Goal: Information Seeking & Learning: Learn about a topic

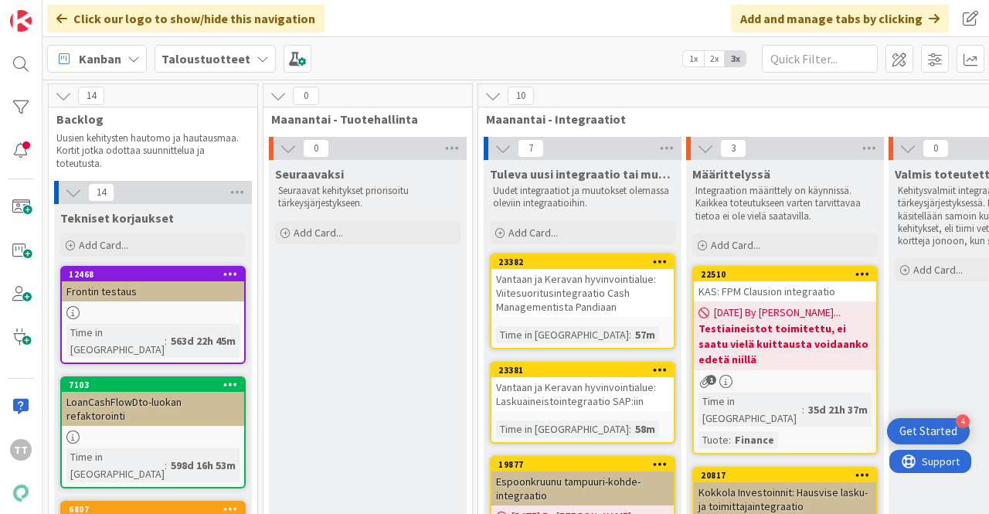
scroll to position [155, 1504]
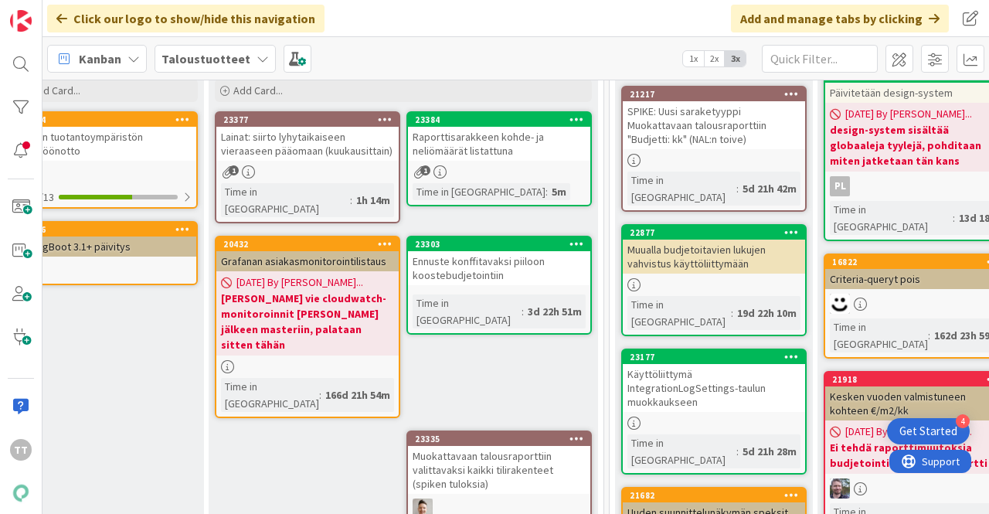
click at [244, 50] on div "Taloustuotteet" at bounding box center [215, 59] width 121 height 28
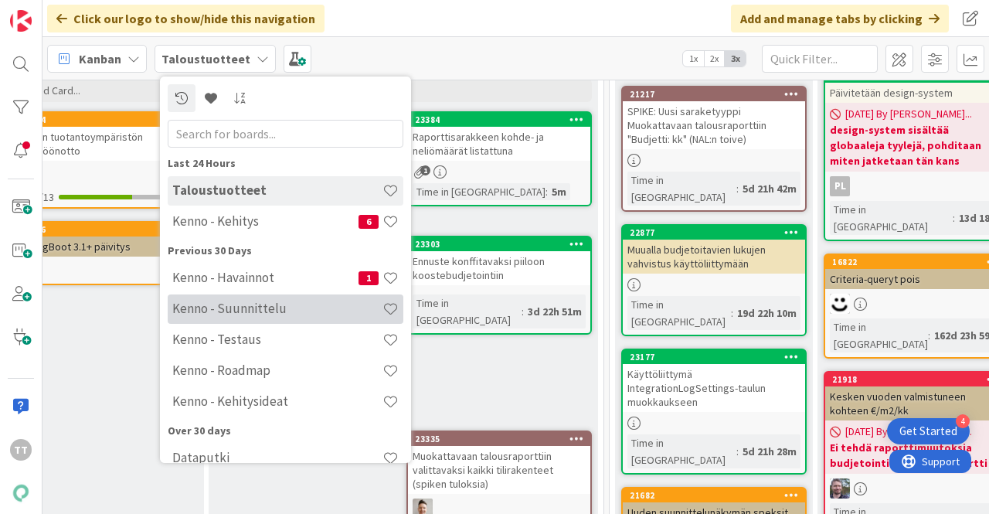
click at [233, 313] on h4 "Kenno - Suunnittelu" at bounding box center [277, 308] width 210 height 15
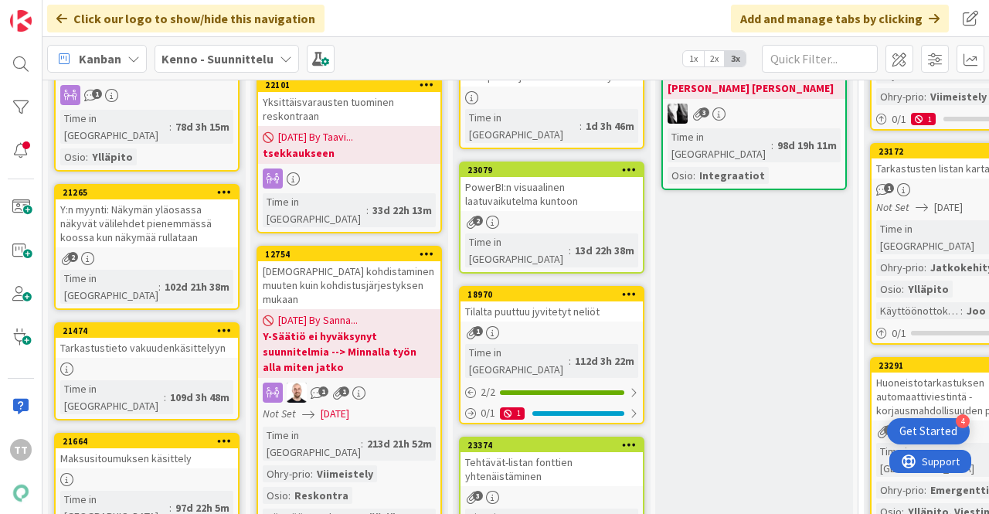
scroll to position [696, 0]
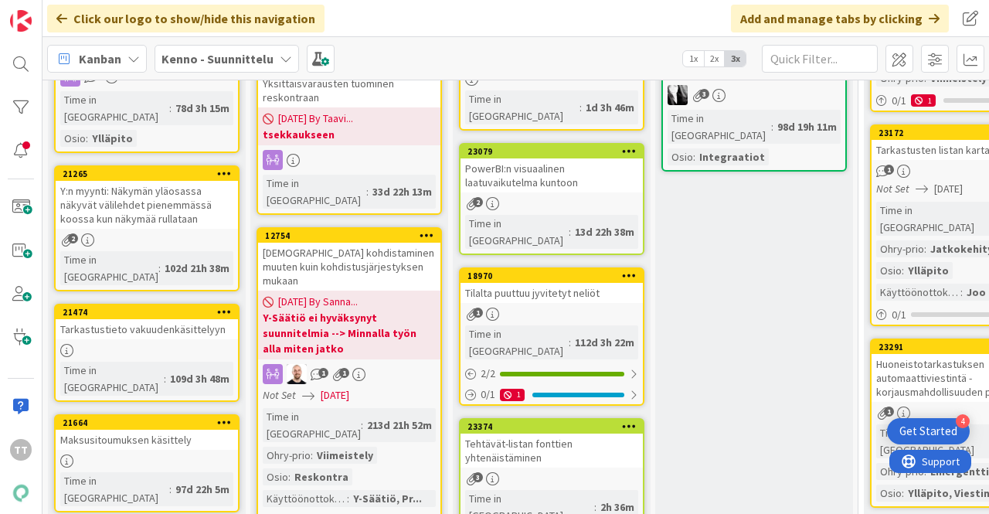
click at [274, 57] on div "Kenno - Suunnittelu" at bounding box center [227, 59] width 145 height 28
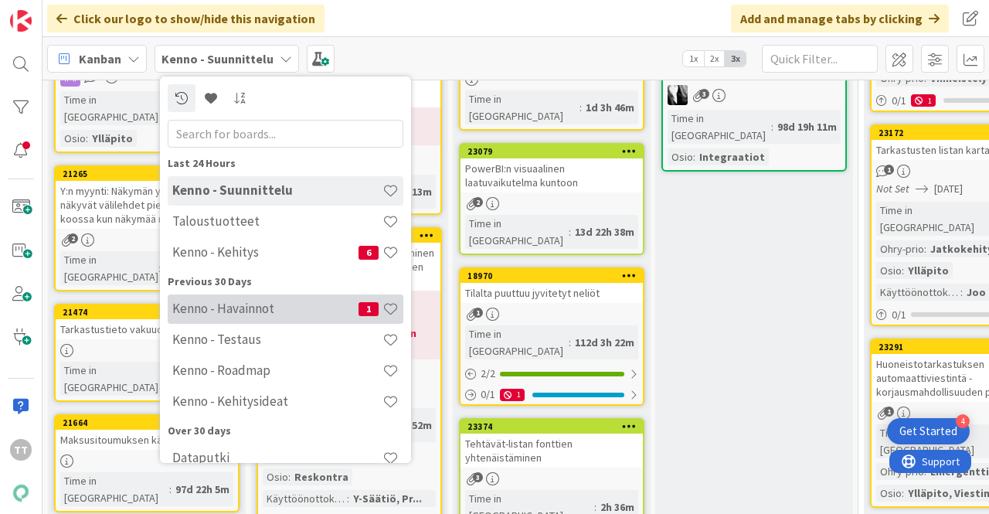
click at [238, 314] on h4 "Kenno - Havainnot" at bounding box center [265, 308] width 186 height 15
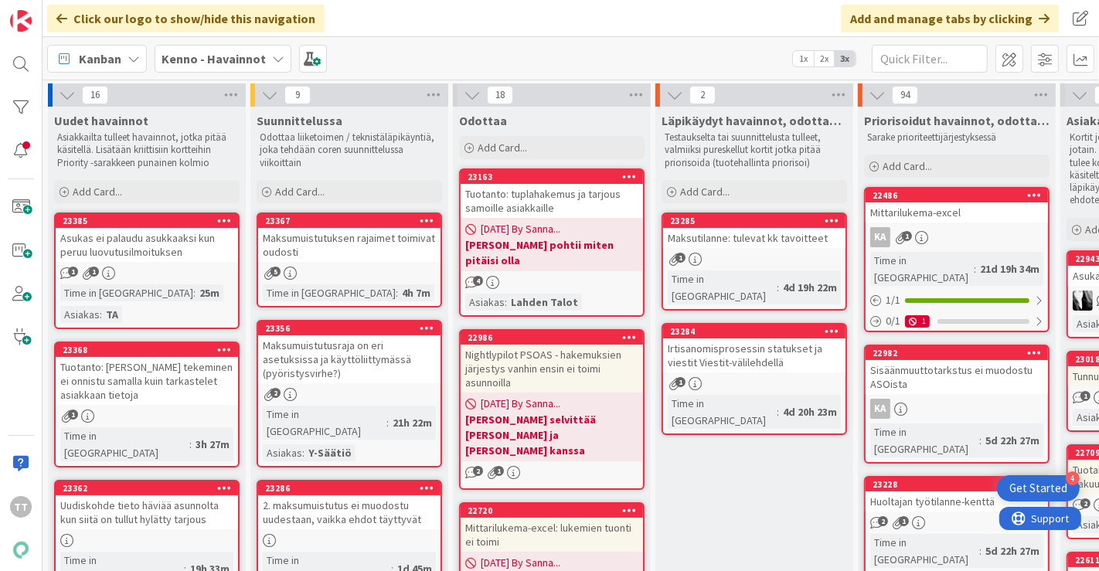
click at [275, 60] on icon at bounding box center [278, 59] width 12 height 12
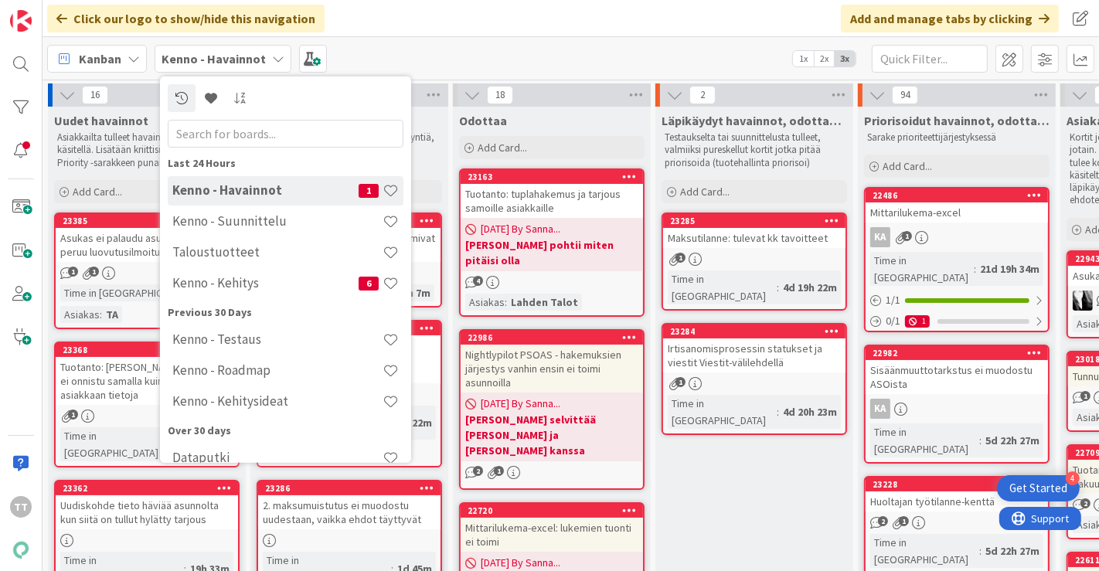
click at [270, 403] on h4 "Kenno - Kehitysideat" at bounding box center [277, 400] width 210 height 15
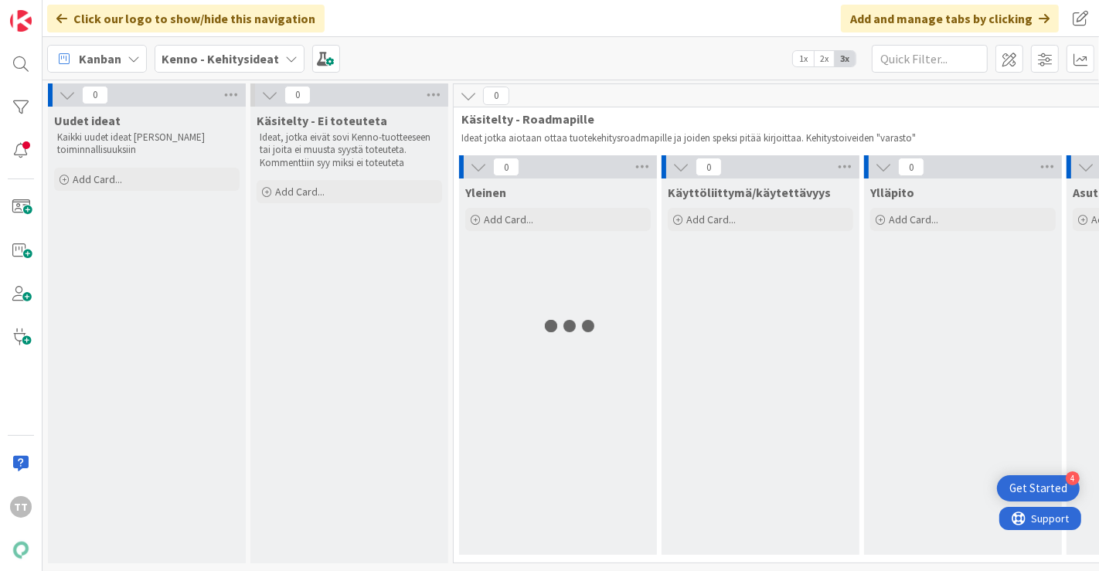
click at [285, 54] on icon at bounding box center [291, 59] width 12 height 12
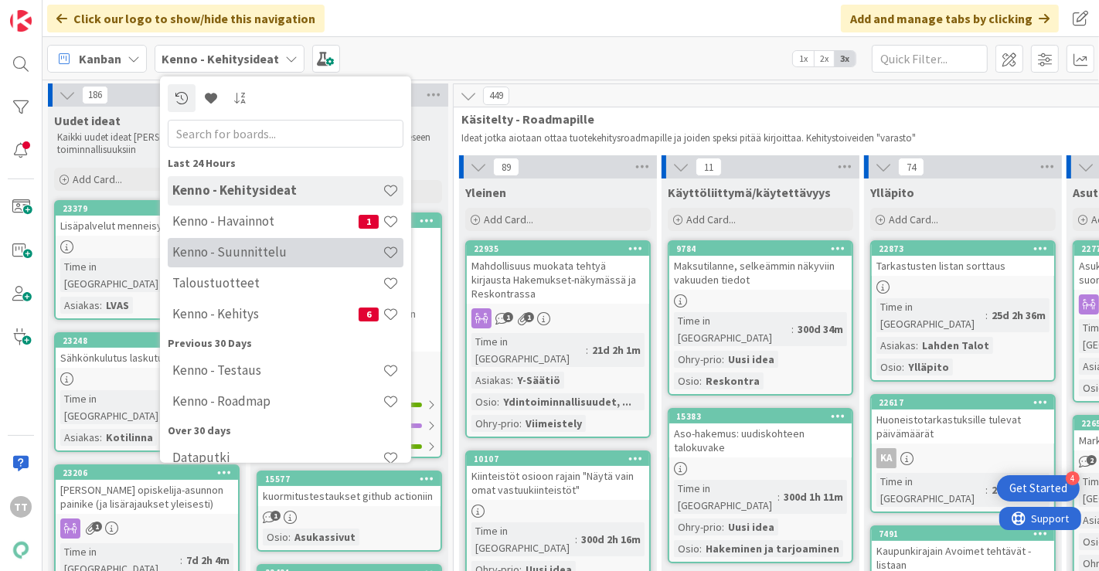
click at [254, 255] on h4 "Kenno - Suunnittelu" at bounding box center [277, 251] width 210 height 15
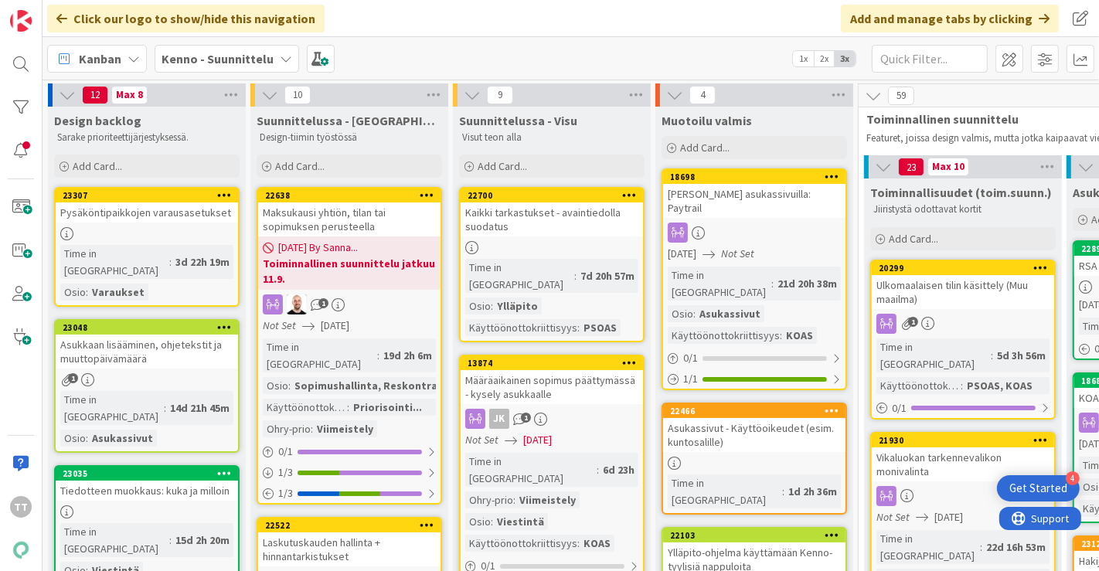
click at [280, 55] on icon at bounding box center [286, 59] width 12 height 12
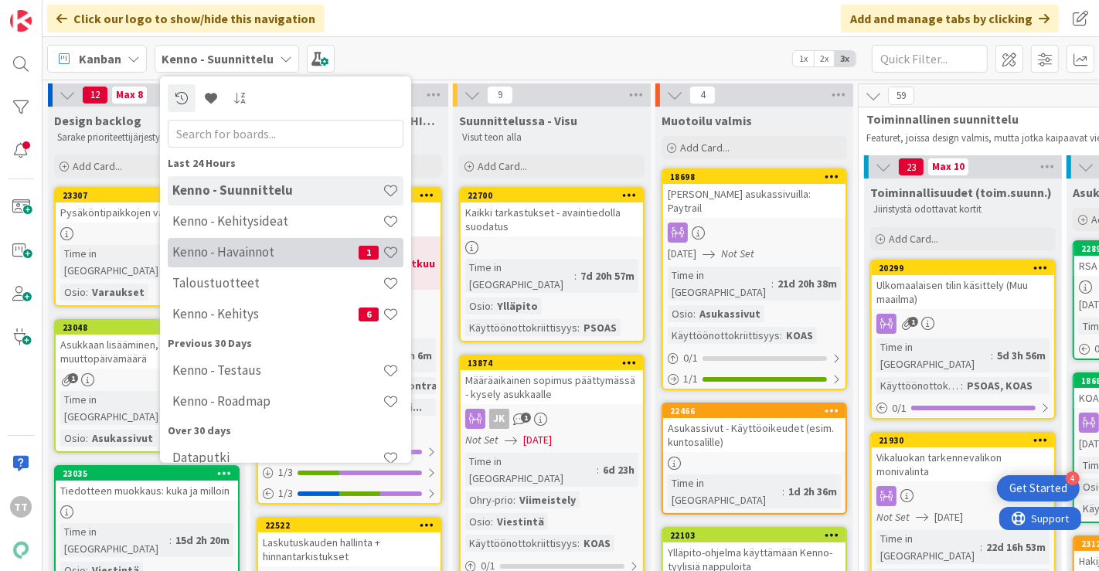
click at [274, 256] on h4 "Kenno - Havainnot" at bounding box center [265, 251] width 186 height 15
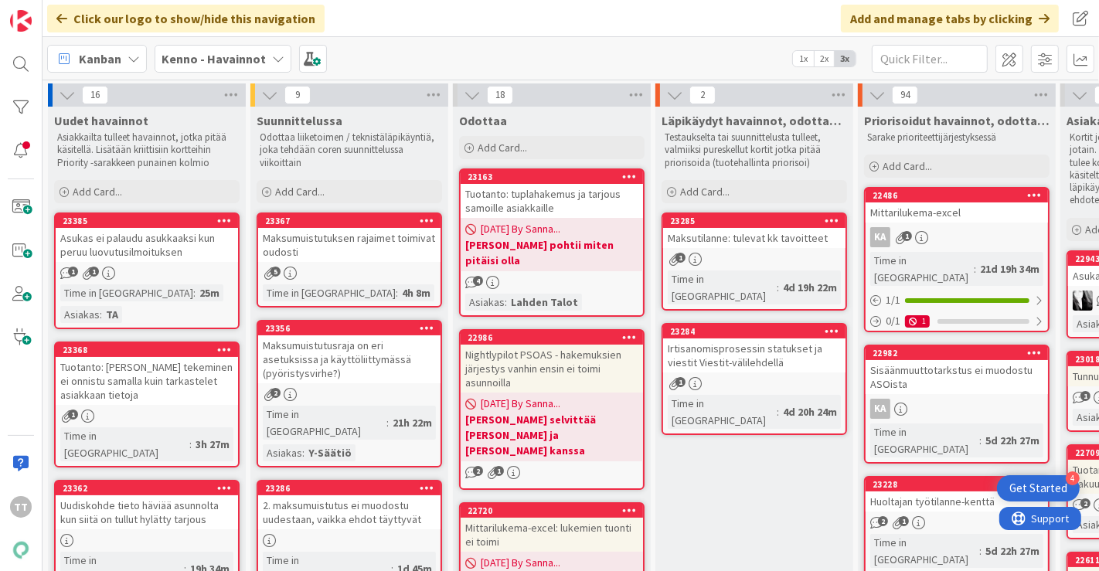
click at [263, 56] on div "Kenno - Havainnot" at bounding box center [223, 59] width 137 height 28
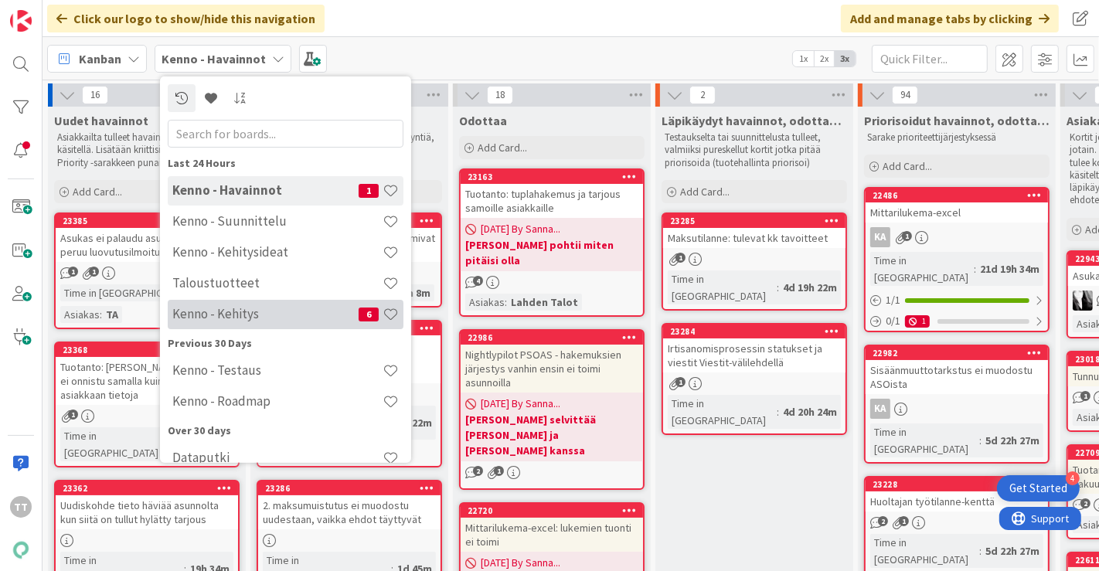
click at [263, 311] on h4 "Kenno - Kehitys" at bounding box center [265, 313] width 186 height 15
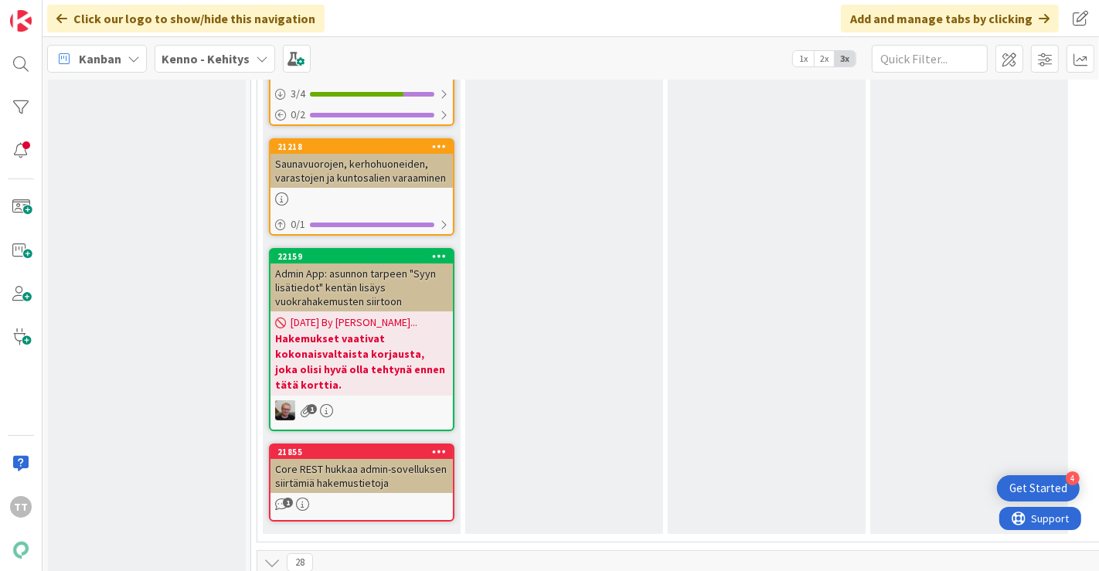
scroll to position [9876, 0]
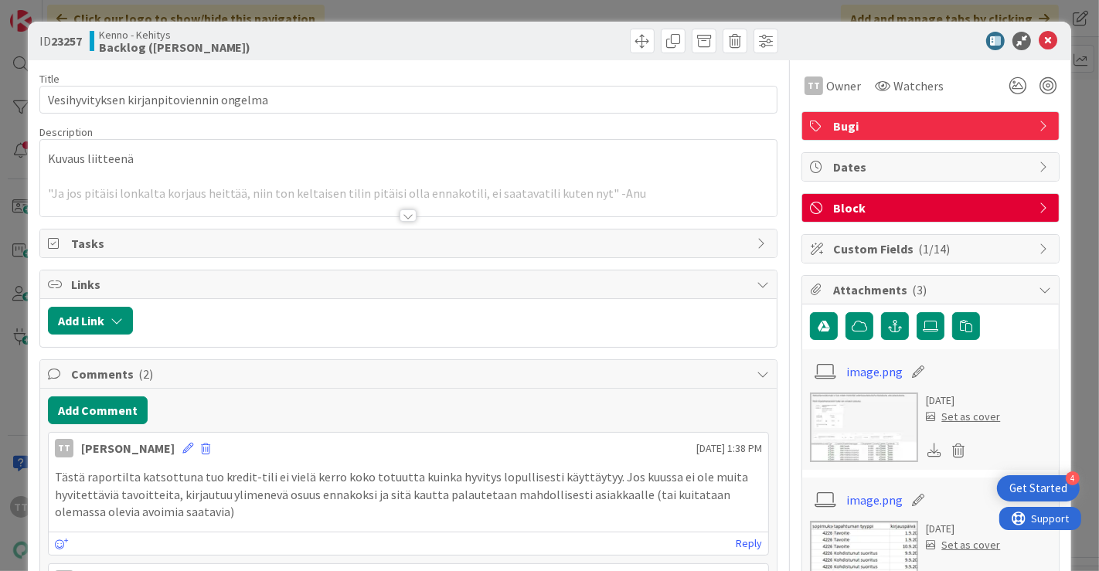
click at [403, 213] on div at bounding box center [408, 215] width 17 height 12
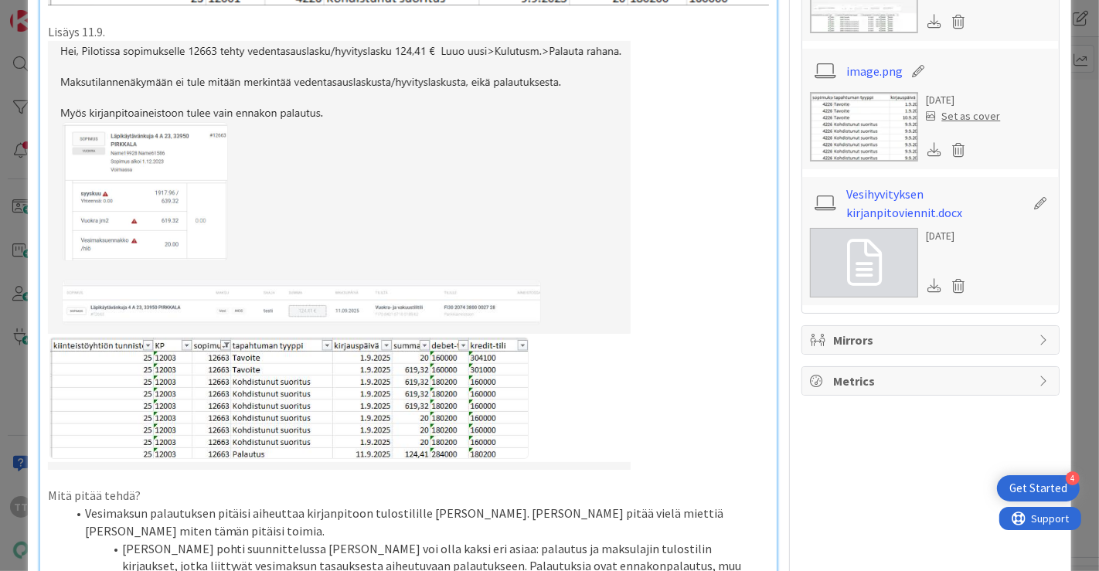
scroll to position [515, 0]
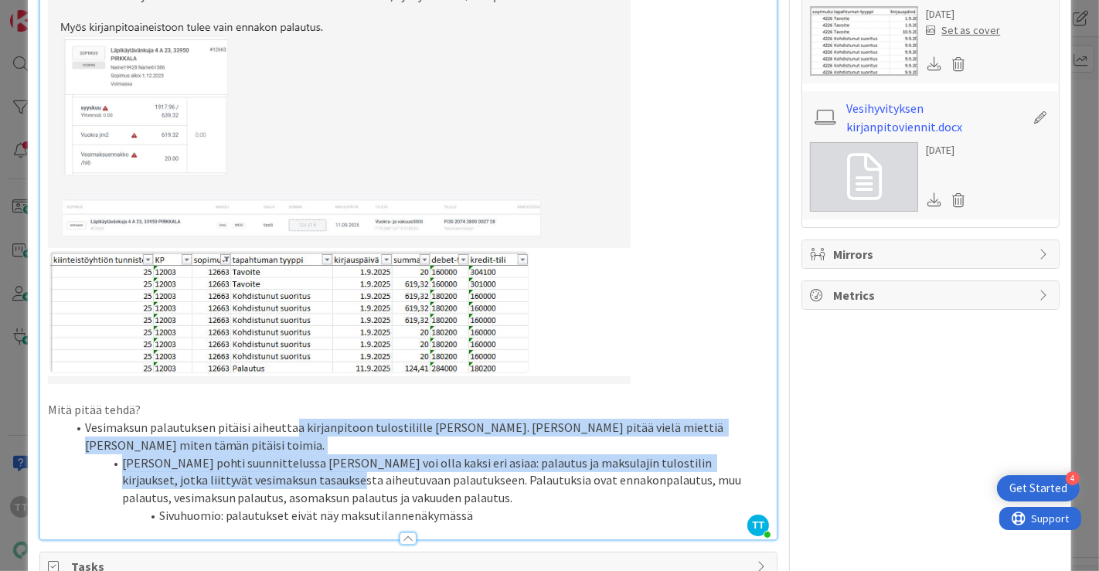
drag, startPoint x: 292, startPoint y: 420, endPoint x: 296, endPoint y: 465, distance: 45.0
click at [296, 465] on ol "Vesimaksun palautuksen pitäisi aiheuttaa kirjanpitoon tulostilille rivin. Timon…" at bounding box center [409, 471] width 722 height 105
click at [296, 465] on li "Timo pohti suunnittelussa että tässä voi olla kaksi eri asiaa: palautus ja maks…" at bounding box center [417, 480] width 703 height 53
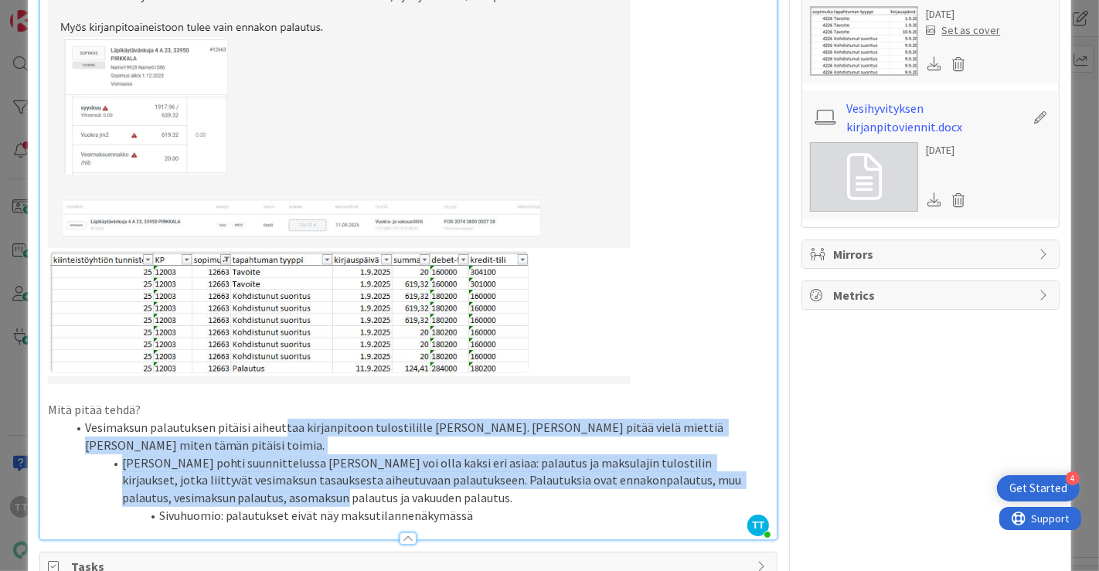
drag, startPoint x: 280, startPoint y: 424, endPoint x: 289, endPoint y: 472, distance: 48.1
click at [289, 472] on ol "Vesimaksun palautuksen pitäisi aiheuttaa kirjanpitoon tulostilille rivin. Timon…" at bounding box center [409, 471] width 722 height 105
click at [289, 472] on li "Timo pohti suunnittelussa että tässä voi olla kaksi eri asiaa: palautus ja maks…" at bounding box center [417, 480] width 703 height 53
drag, startPoint x: 280, startPoint y: 417, endPoint x: 296, endPoint y: 480, distance: 65.4
click at [296, 480] on ol "Vesimaksun palautuksen pitäisi aiheuttaa kirjanpitoon tulostilille rivin. Timon…" at bounding box center [409, 471] width 722 height 105
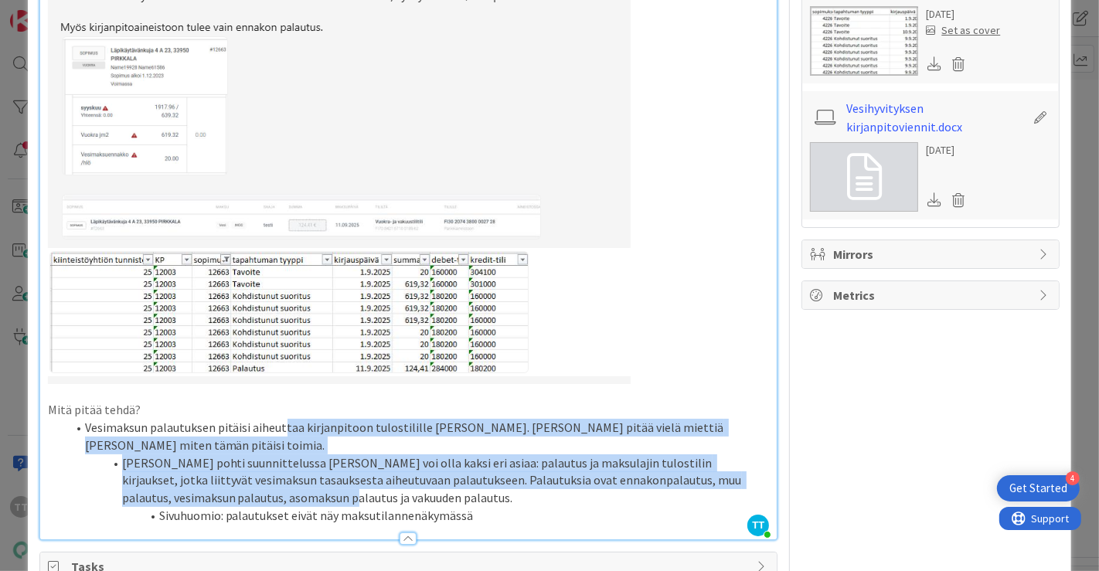
click at [296, 480] on li "Timo pohti suunnittelussa että tässä voi olla kaksi eri asiaa: palautus ja maks…" at bounding box center [417, 480] width 703 height 53
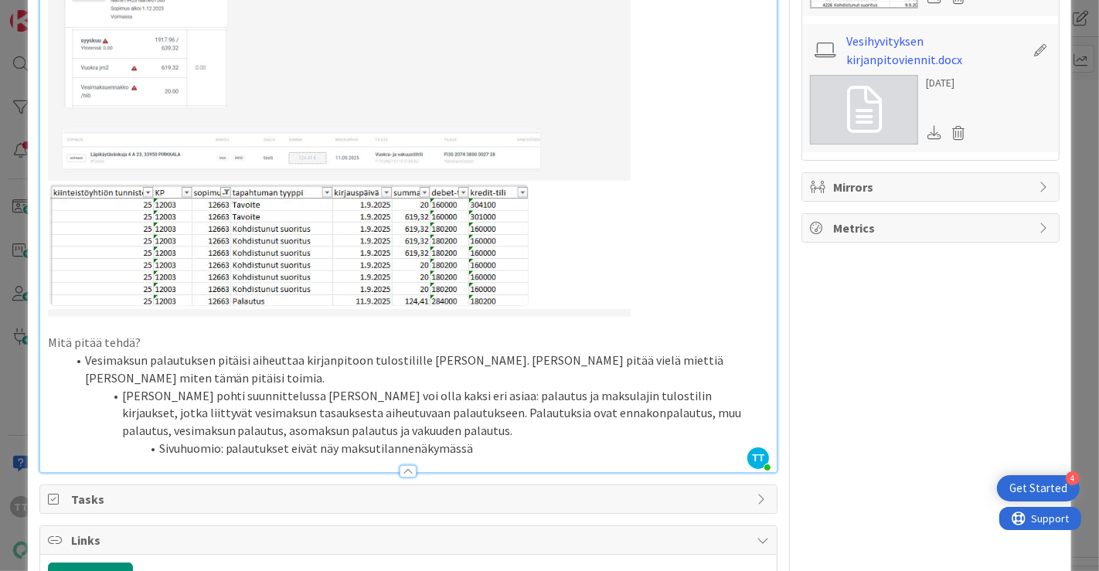
scroll to position [601, 0]
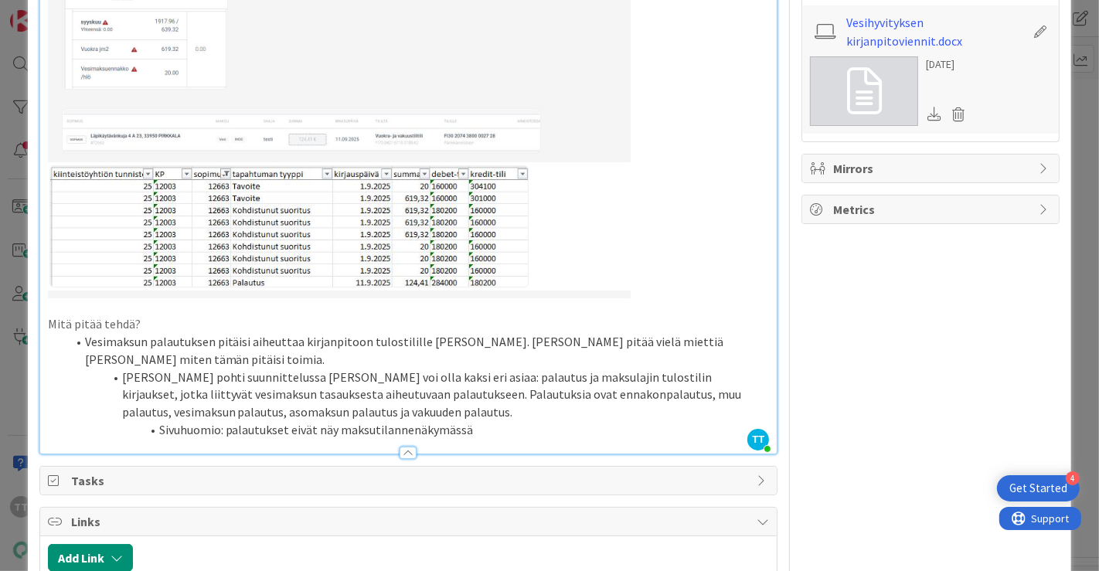
click at [155, 379] on li "Timo pohti suunnittelussa että tässä voi olla kaksi eri asiaa: palautus ja maks…" at bounding box center [417, 395] width 703 height 53
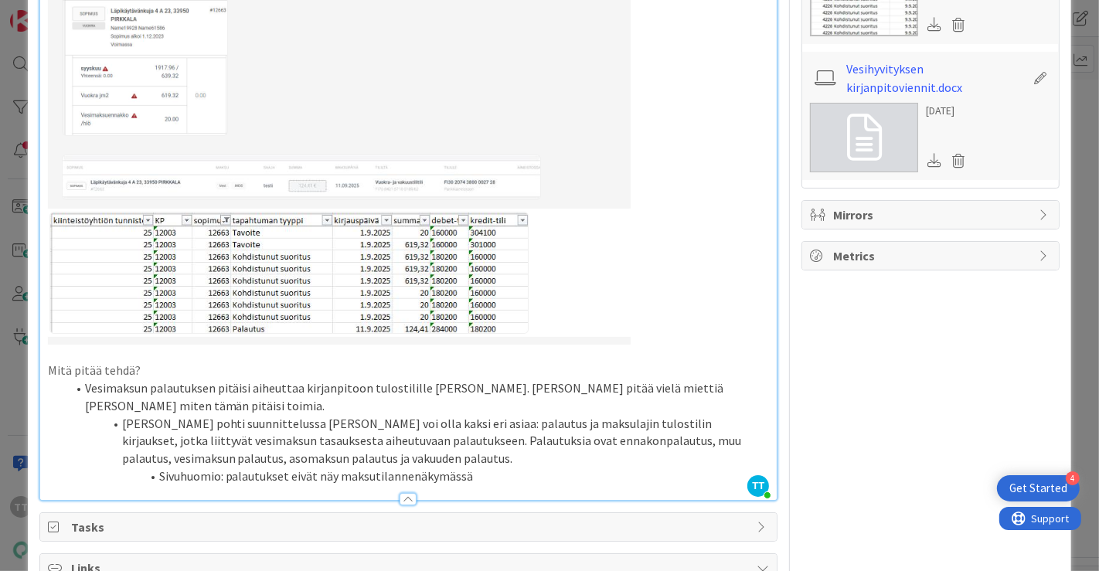
scroll to position [257, 0]
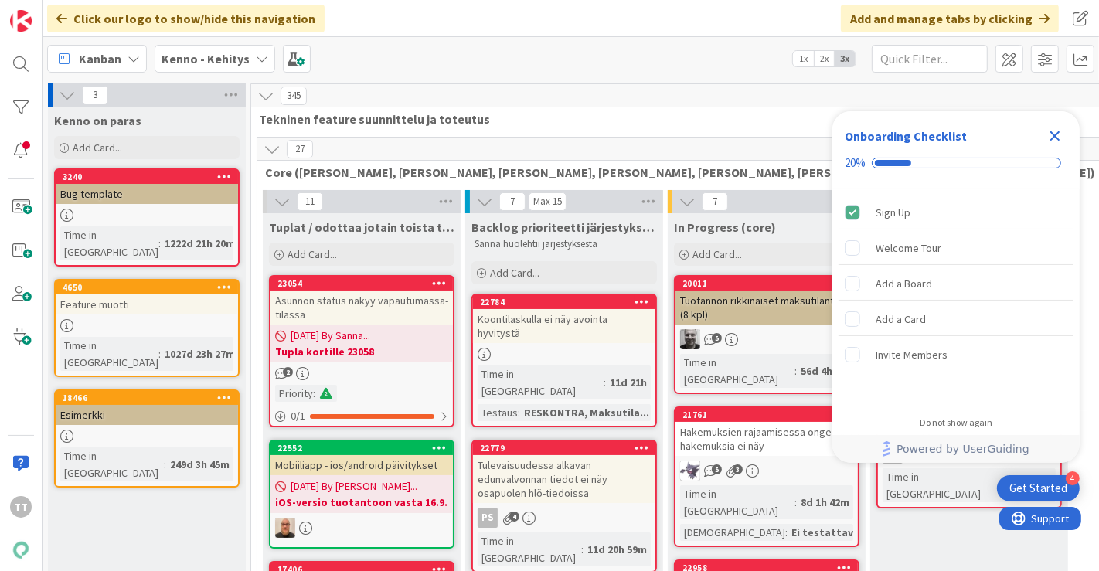
click at [256, 58] on icon at bounding box center [262, 59] width 12 height 12
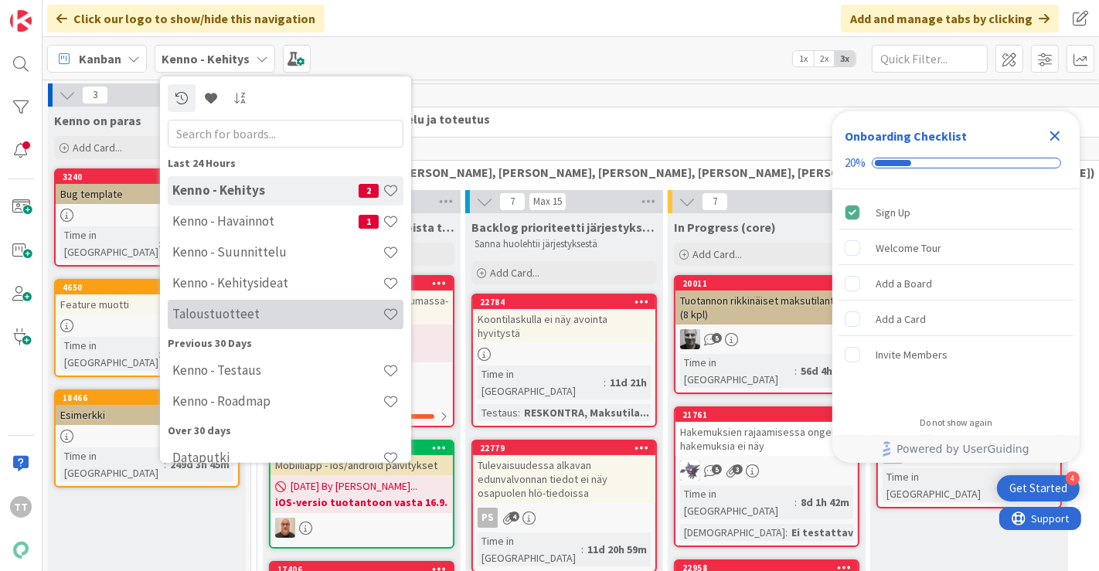
click at [247, 308] on h4 "Taloustuotteet" at bounding box center [277, 313] width 210 height 15
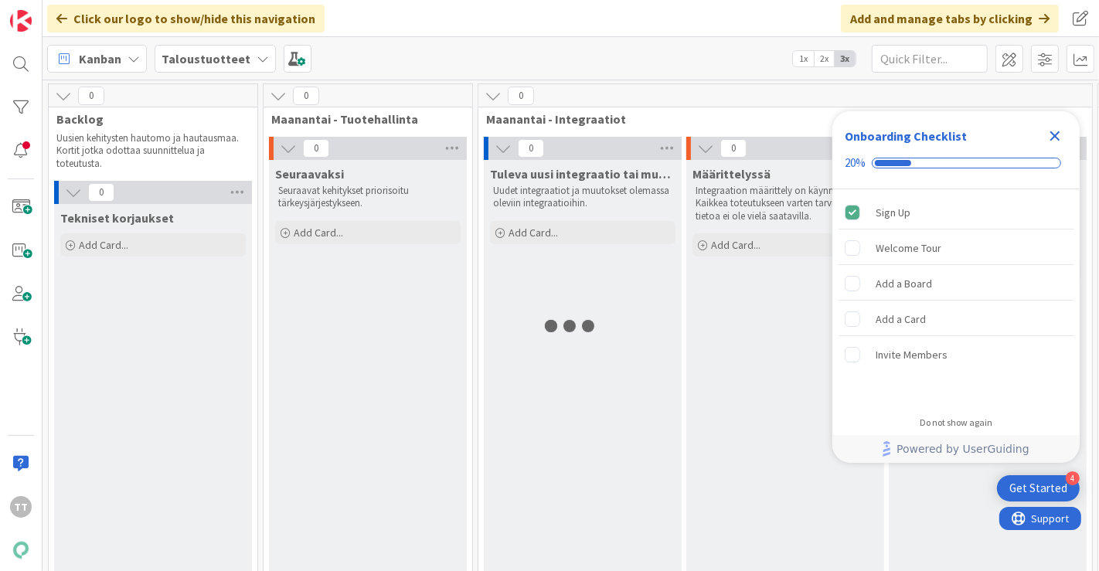
click at [1054, 140] on icon "Close Checklist" at bounding box center [1055, 136] width 19 height 19
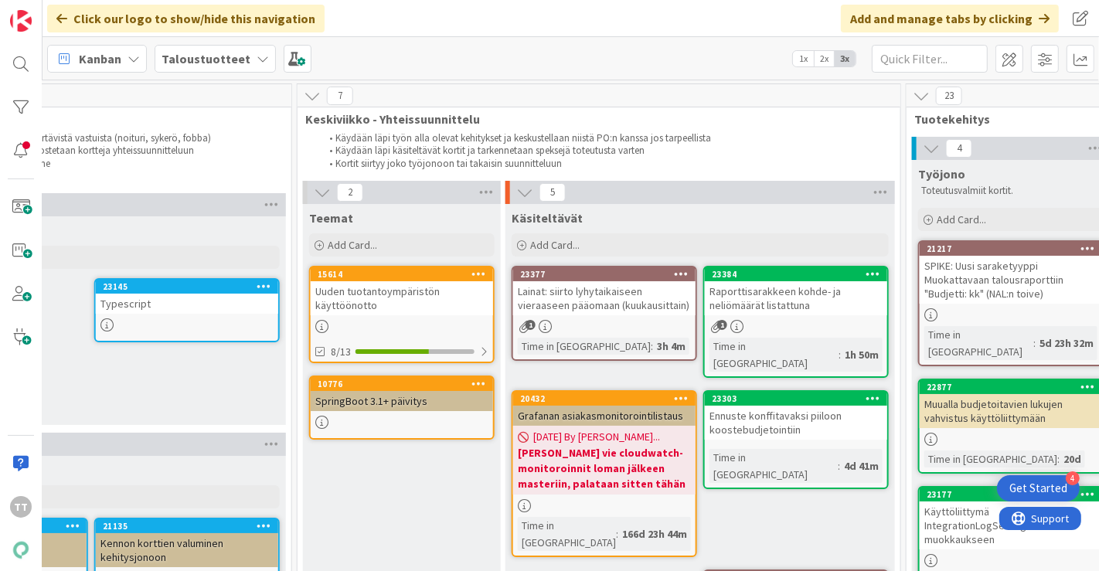
scroll to position [0, 1263]
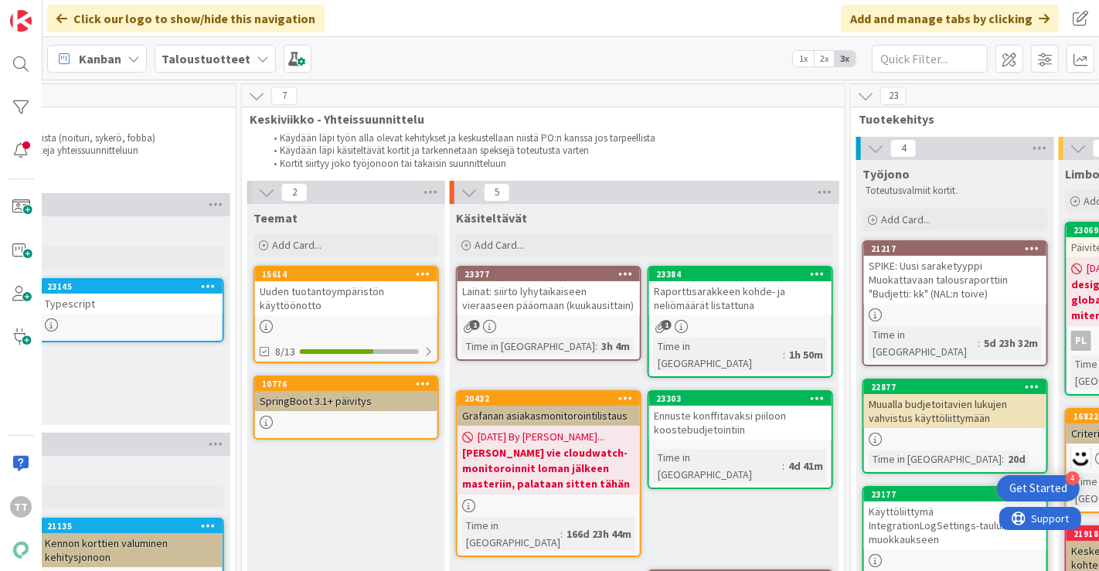
click at [724, 297] on div "Raporttisarakkeen kohde- ja neliömäärät listattuna" at bounding box center [740, 298] width 182 height 34
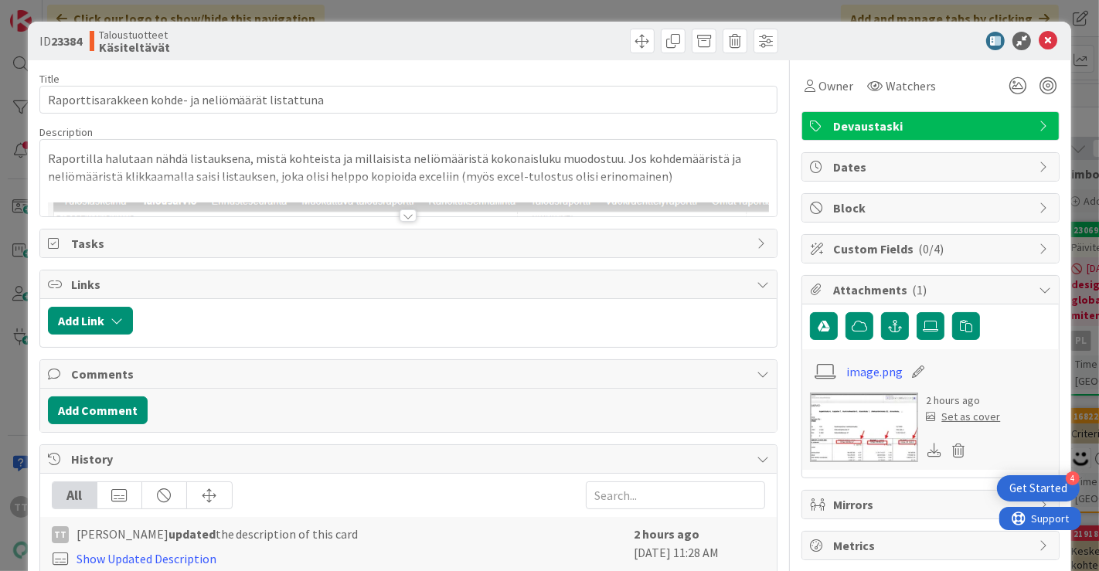
click at [402, 213] on div at bounding box center [408, 215] width 17 height 12
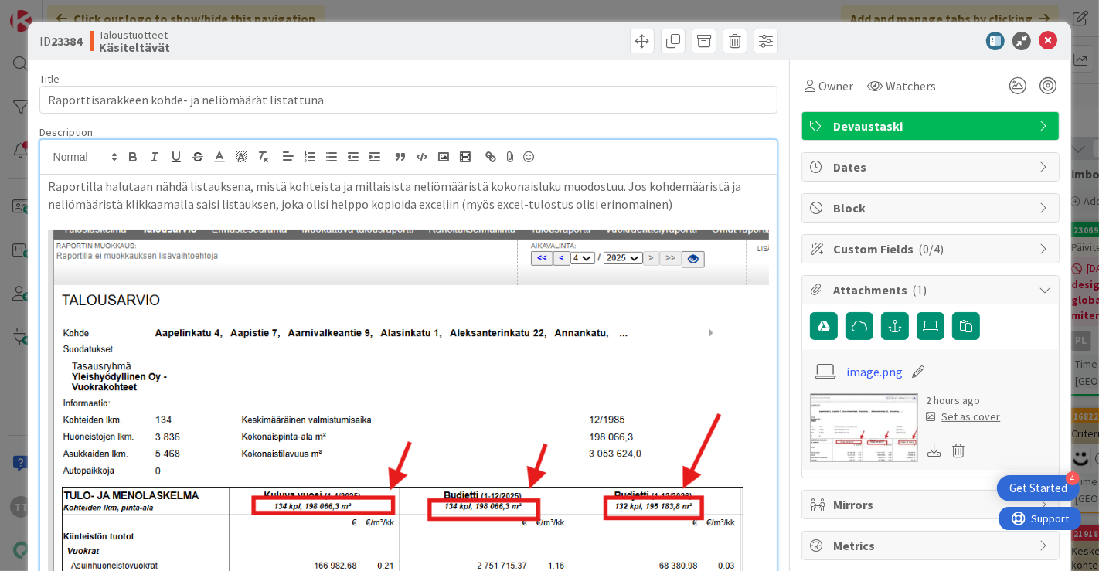
click at [655, 203] on p "Raportilla halutaan nähdä listauksena, mistä kohteista ja millaisista neliömäär…" at bounding box center [409, 195] width 722 height 35
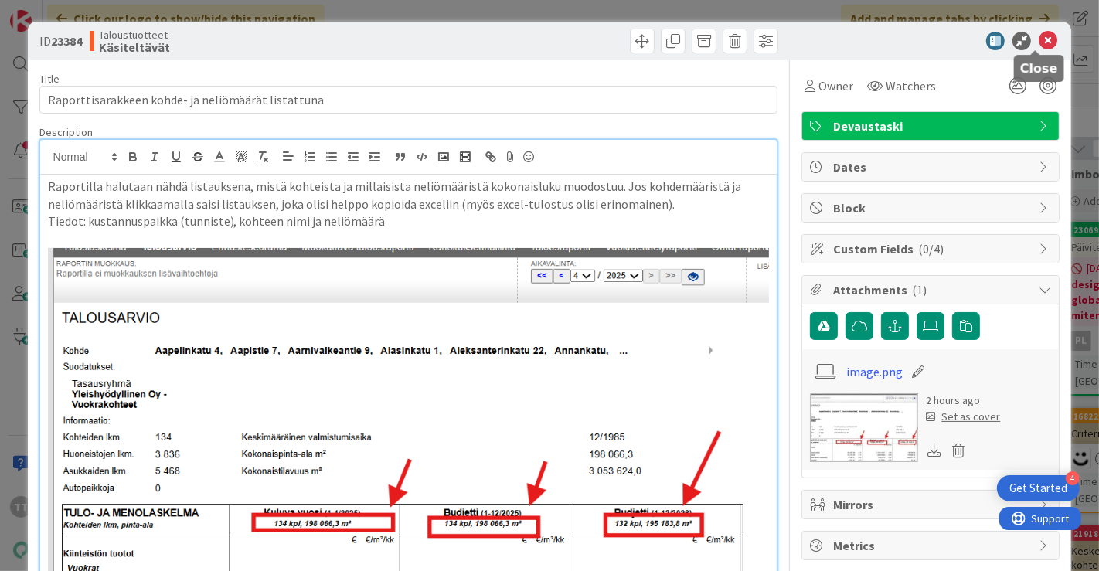
click at [1039, 43] on icon at bounding box center [1048, 41] width 19 height 19
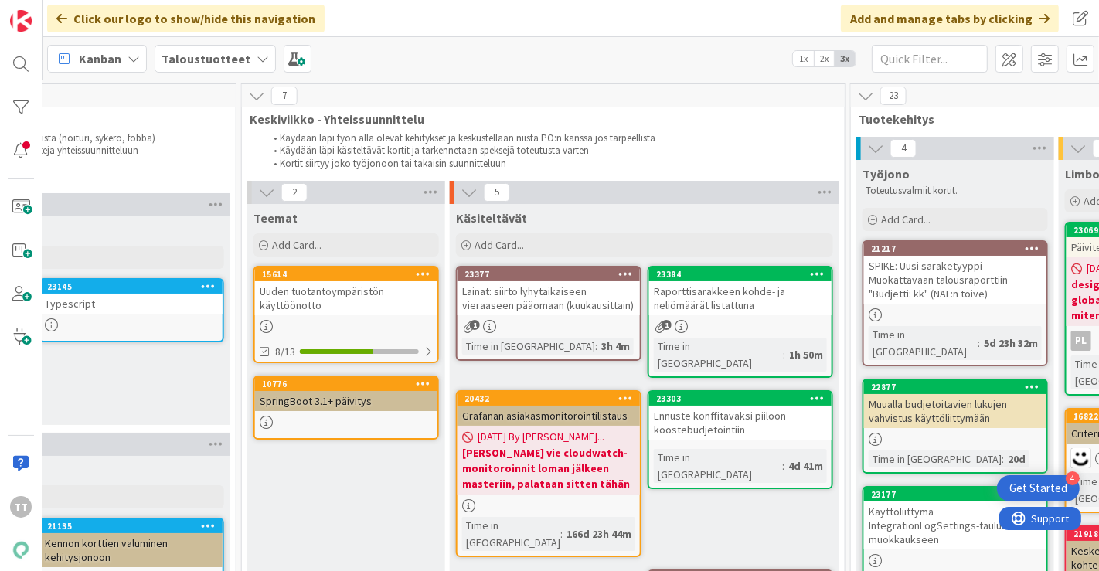
scroll to position [0, 1263]
